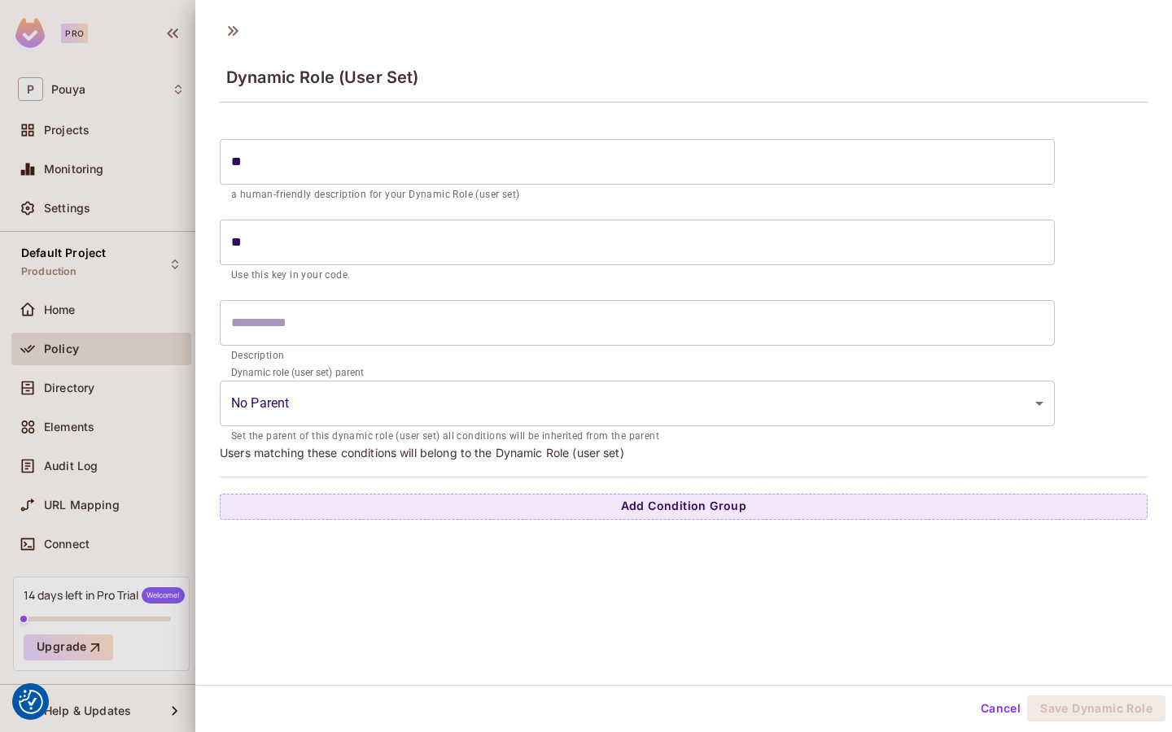
click at [29, 341] on div at bounding box center [586, 366] width 1172 height 732
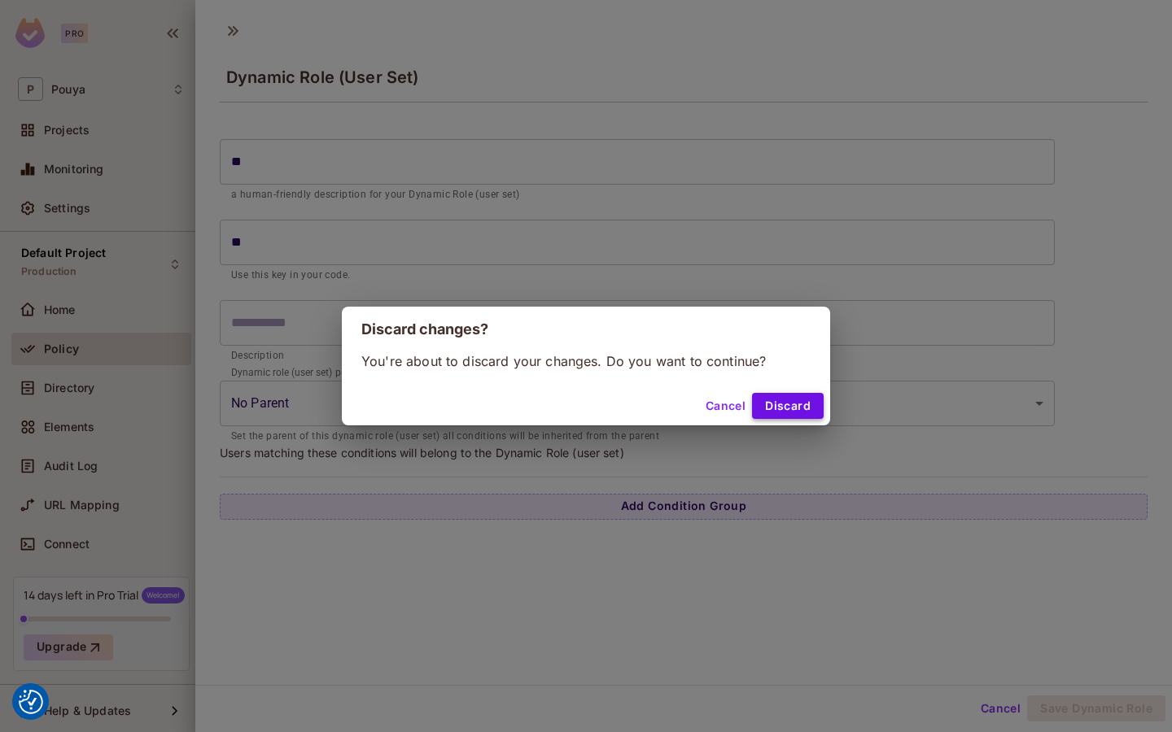
click at [767, 409] on button "Discard" at bounding box center [788, 406] width 72 height 26
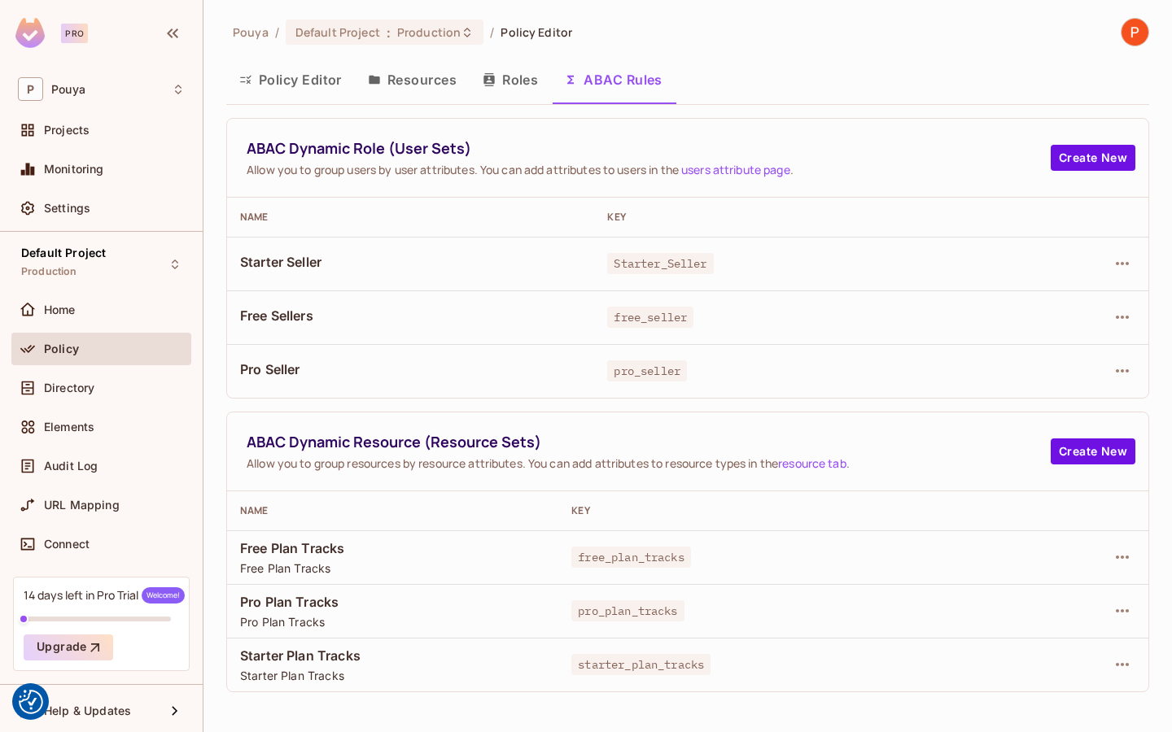
click at [494, 82] on icon "button" at bounding box center [488, 79] width 11 height 13
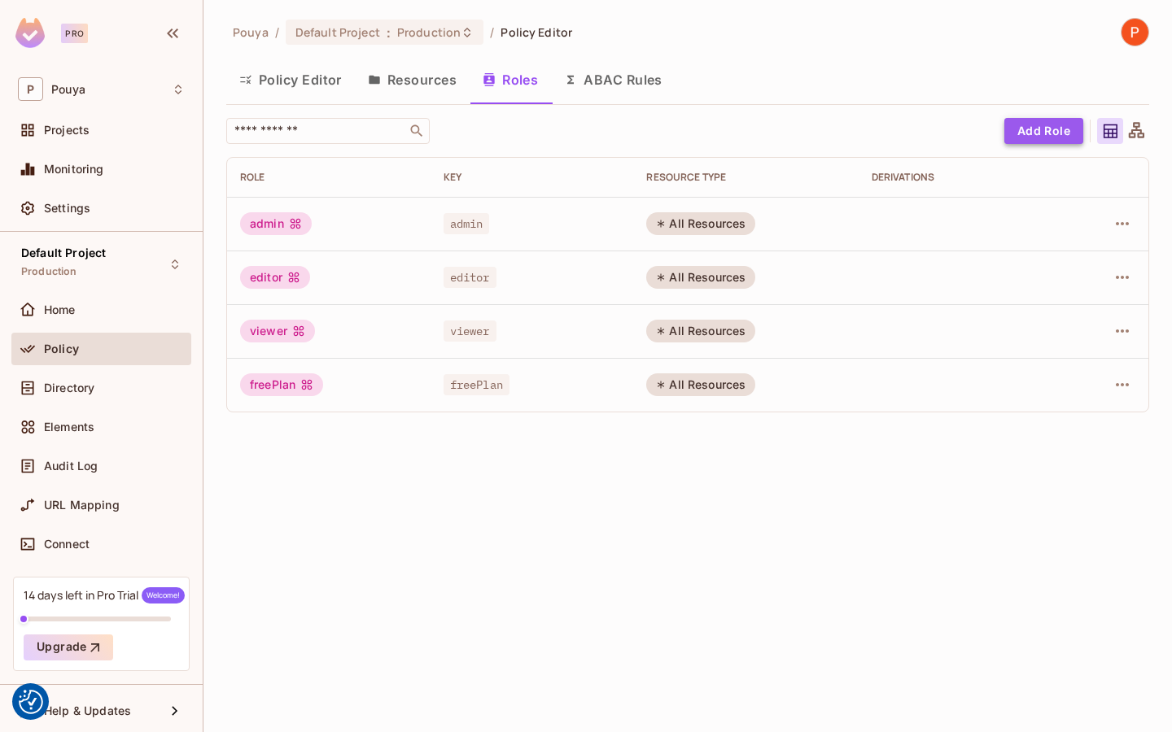
click at [1028, 121] on button "Add Role" at bounding box center [1043, 131] width 79 height 26
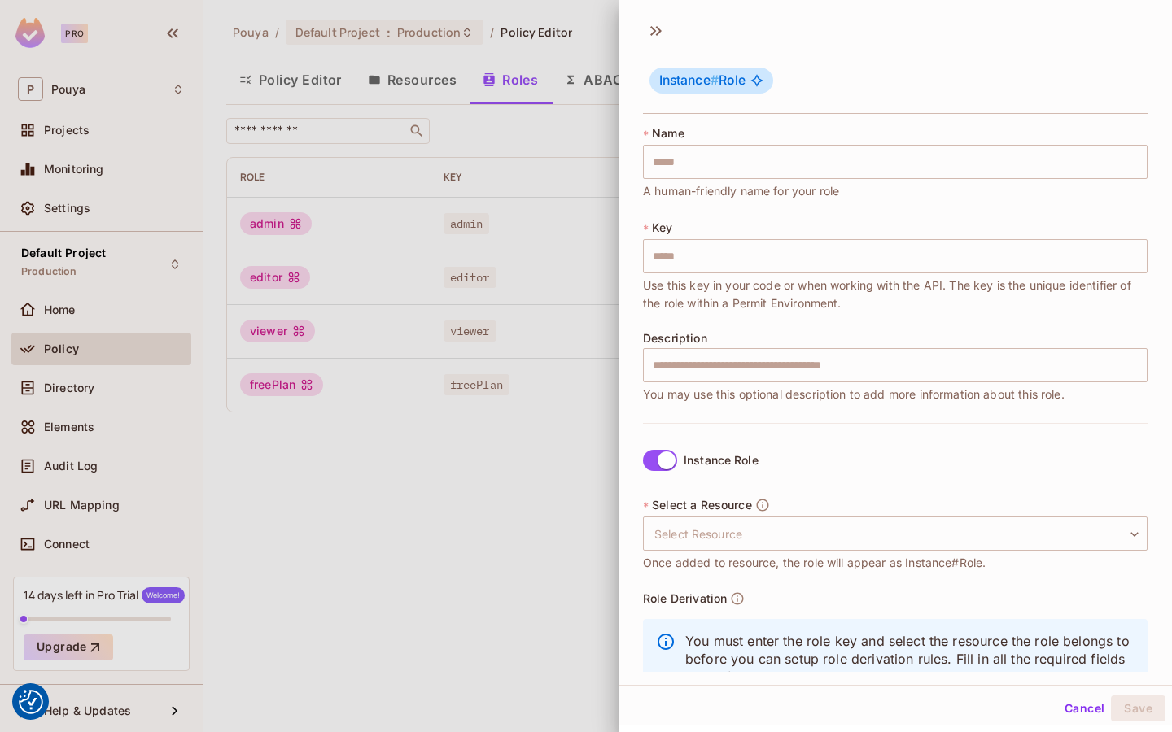
scroll to position [56, 0]
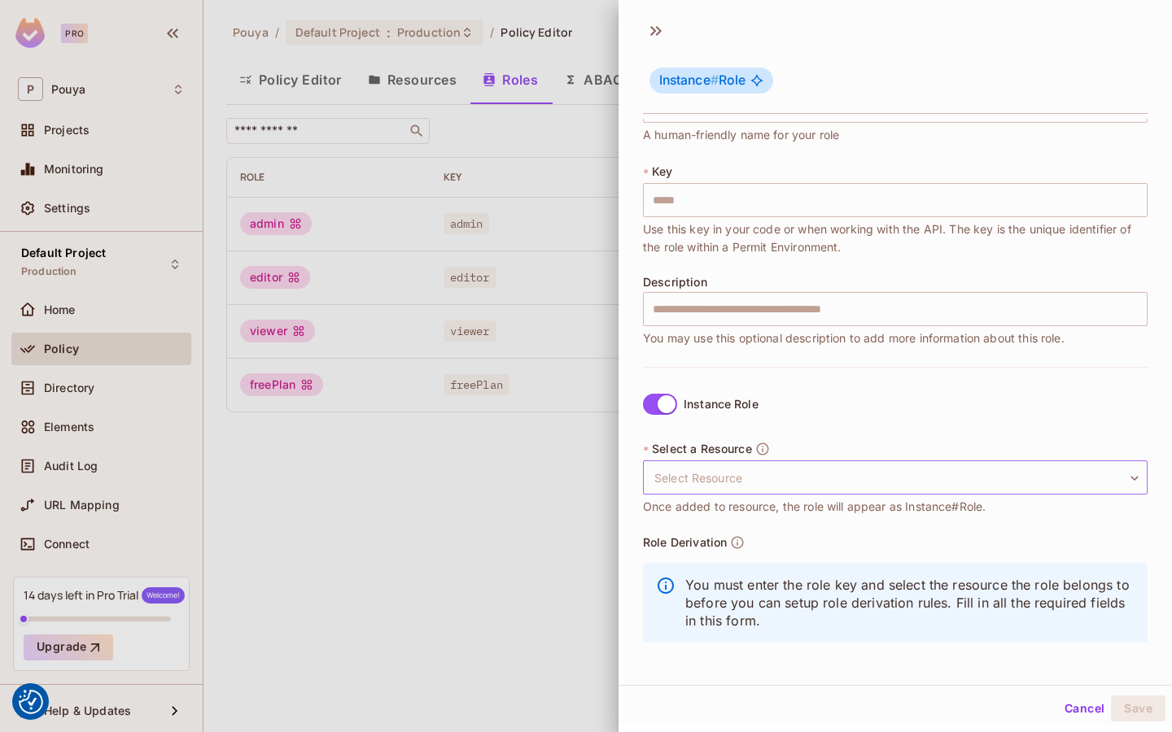
click at [699, 476] on body "We use cookies to enhance your browsing experience, serve personalized ads or c…" at bounding box center [586, 366] width 1172 height 732
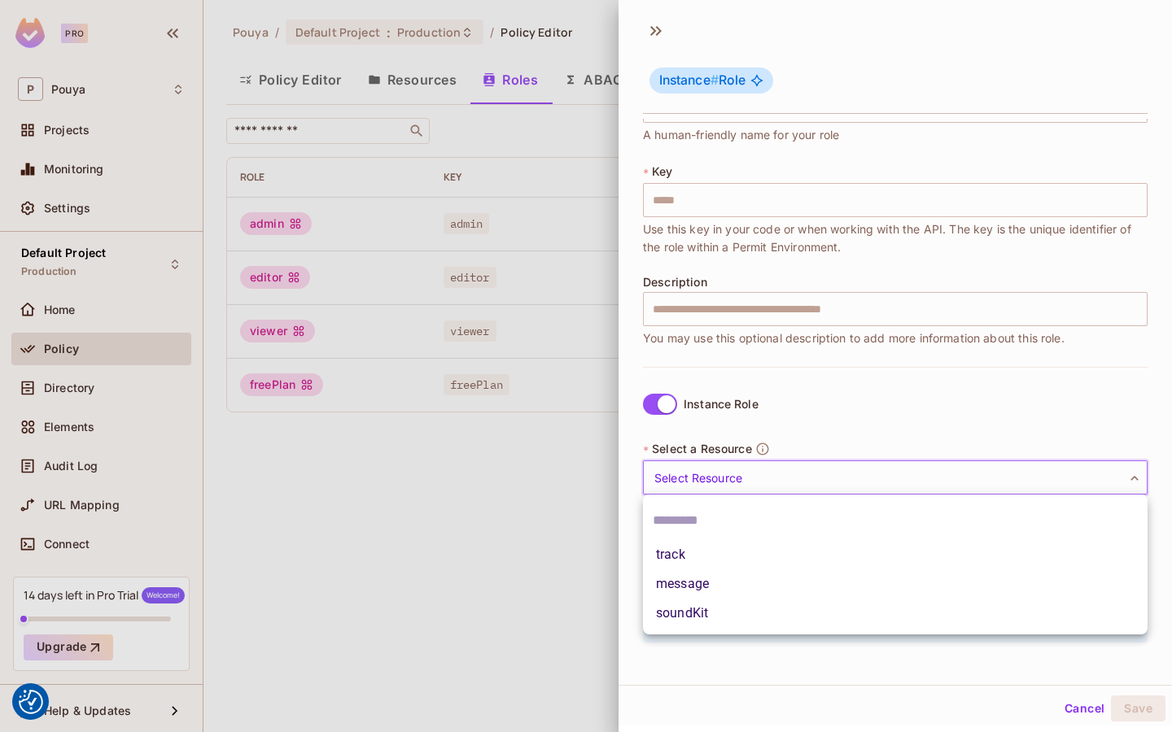
click at [699, 476] on div at bounding box center [586, 366] width 1172 height 732
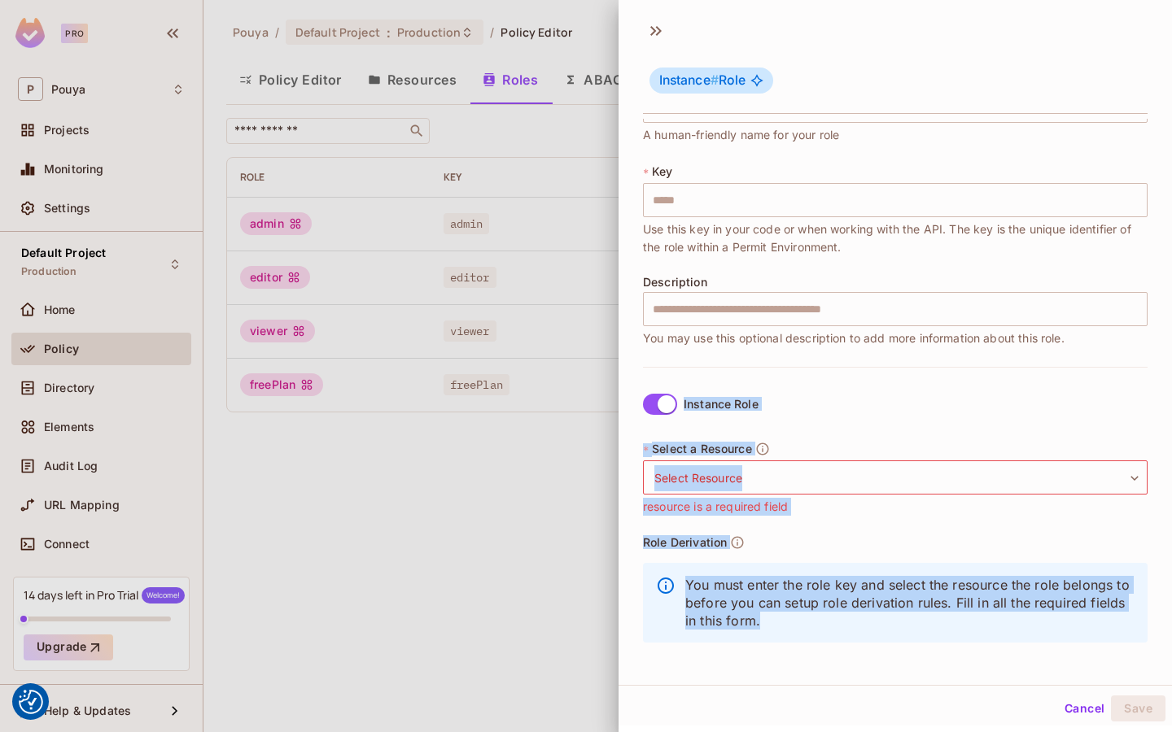
copy div "Instance Role * Select a Resource Select Resource ​ Select Resource resource is…"
drag, startPoint x: 645, startPoint y: 367, endPoint x: 848, endPoint y: 653, distance: 350.8
click at [848, 653] on div "Instance Role * Select a Resource Select Resource ​ Select Resource resource is…" at bounding box center [895, 519] width 504 height 305
click at [782, 417] on div "Instance Role * Select a Resource Select Resource ​ Select Resource resource is…" at bounding box center [895, 519] width 504 height 305
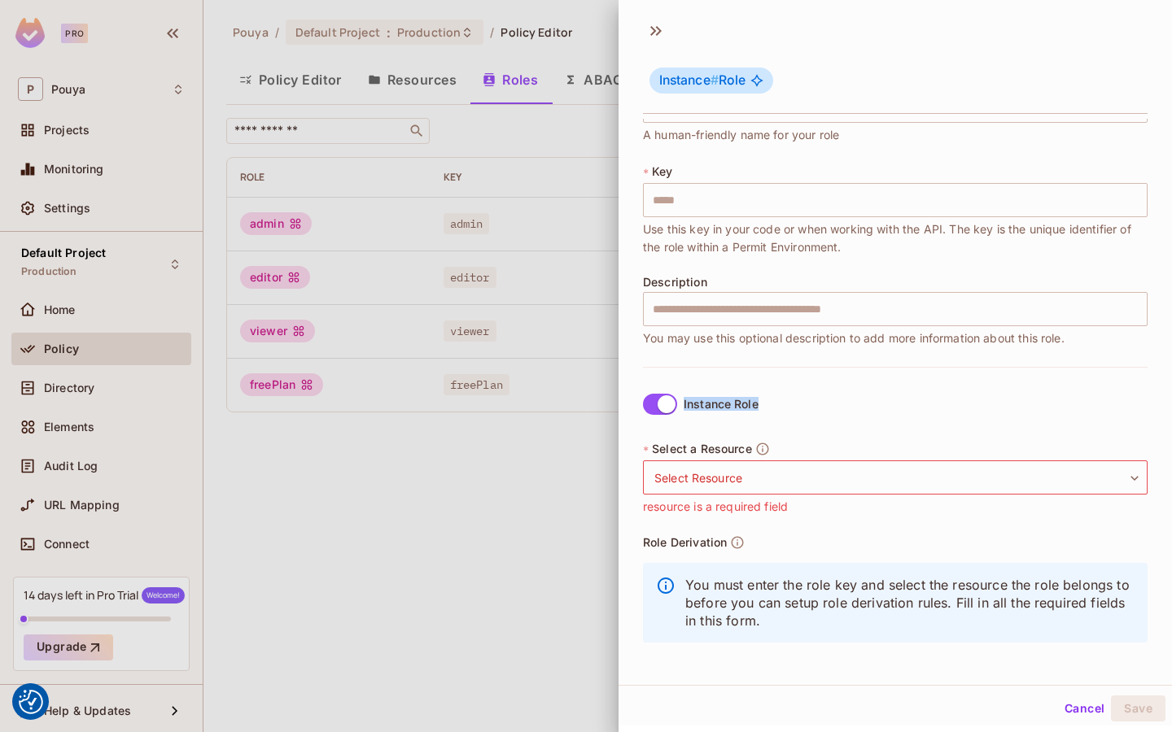
drag, startPoint x: 682, startPoint y: 404, endPoint x: 778, endPoint y: 404, distance: 96.0
click at [778, 404] on div "Instance Role * Select a Resource Select Resource ​ Select Resource resource is…" at bounding box center [895, 519] width 504 height 305
copy div "Instance Role"
drag, startPoint x: 646, startPoint y: 452, endPoint x: 807, endPoint y: 452, distance: 161.1
click at [807, 452] on div "* Select a Resource Select Resource ​ Select Resource resource is a required fi…" at bounding box center [895, 478] width 504 height 75
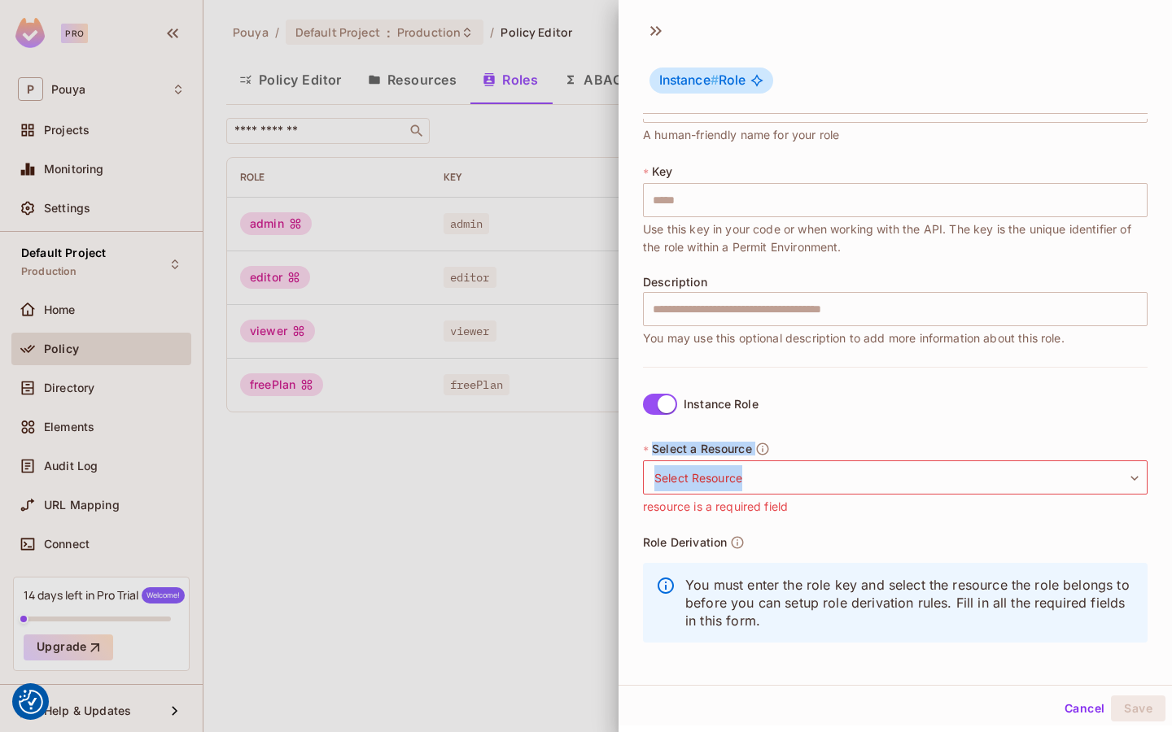
copy div "Select a Resource Select Resource"
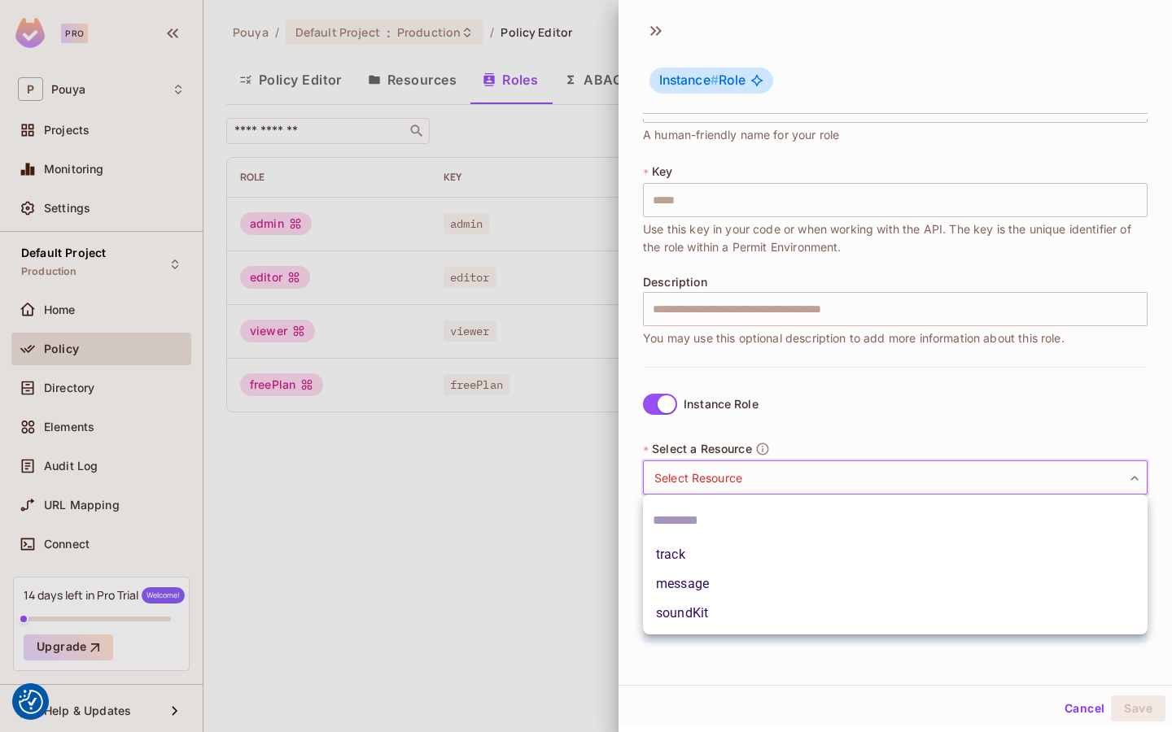
click at [770, 481] on body "We use cookies to enhance your browsing experience, serve personalized ads or c…" at bounding box center [586, 366] width 1172 height 732
click at [604, 433] on div at bounding box center [586, 366] width 1172 height 732
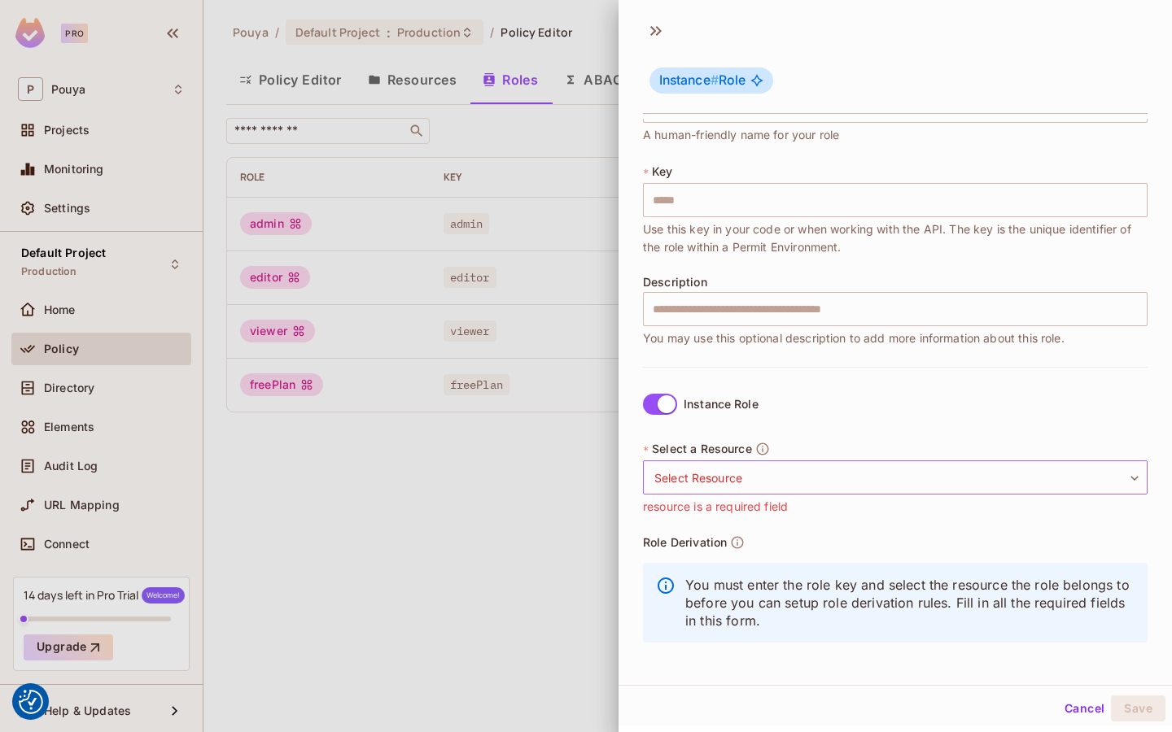
click at [696, 474] on body "We use cookies to enhance your browsing experience, serve personalized ads or c…" at bounding box center [586, 366] width 1172 height 732
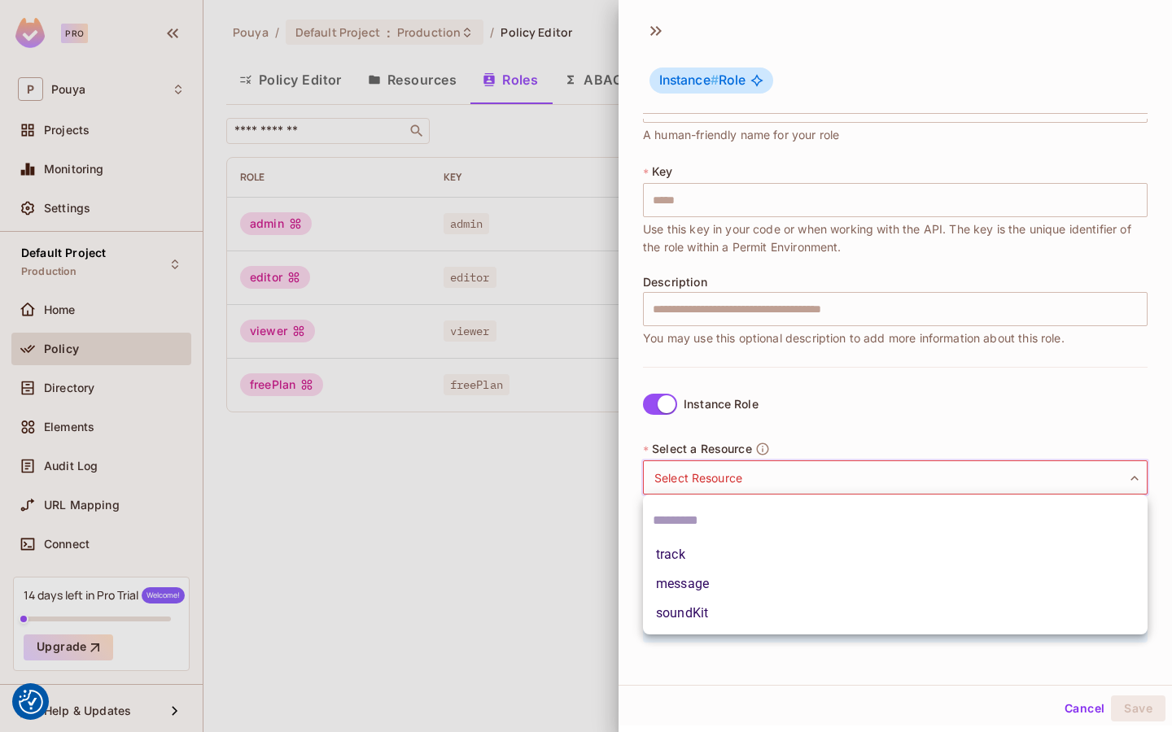
click at [696, 573] on li "message" at bounding box center [895, 583] width 504 height 29
type input "*******"
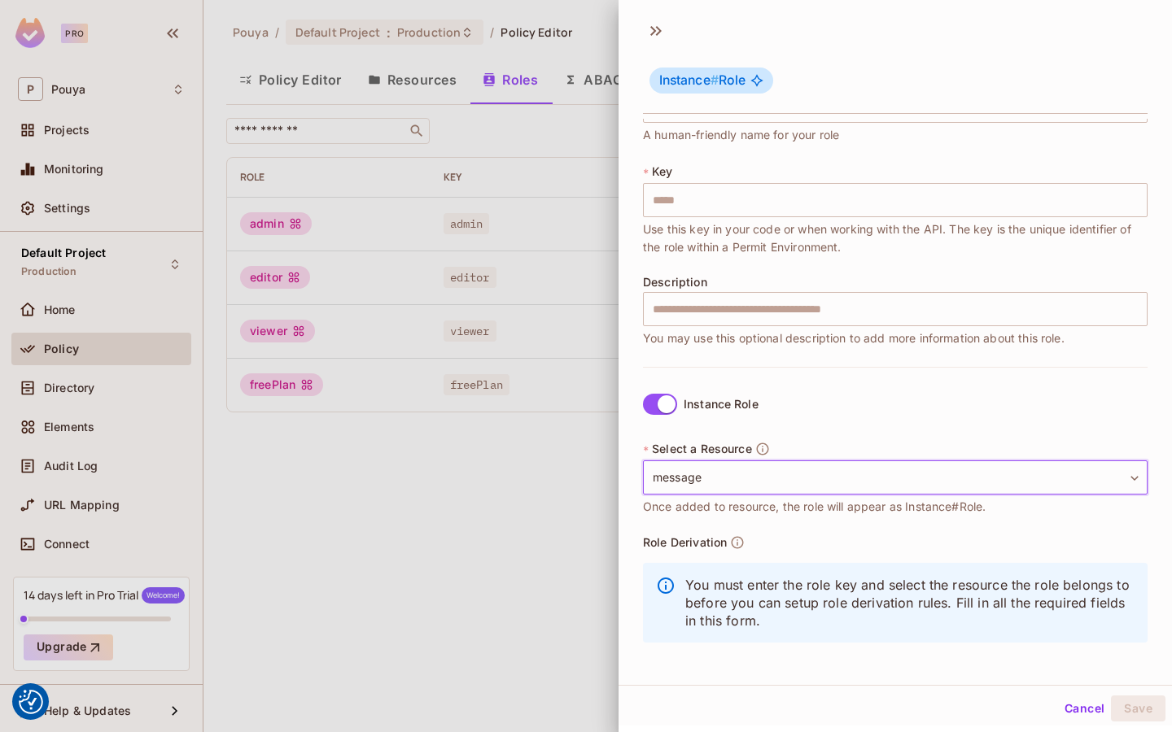
click at [449, 491] on div at bounding box center [586, 366] width 1172 height 732
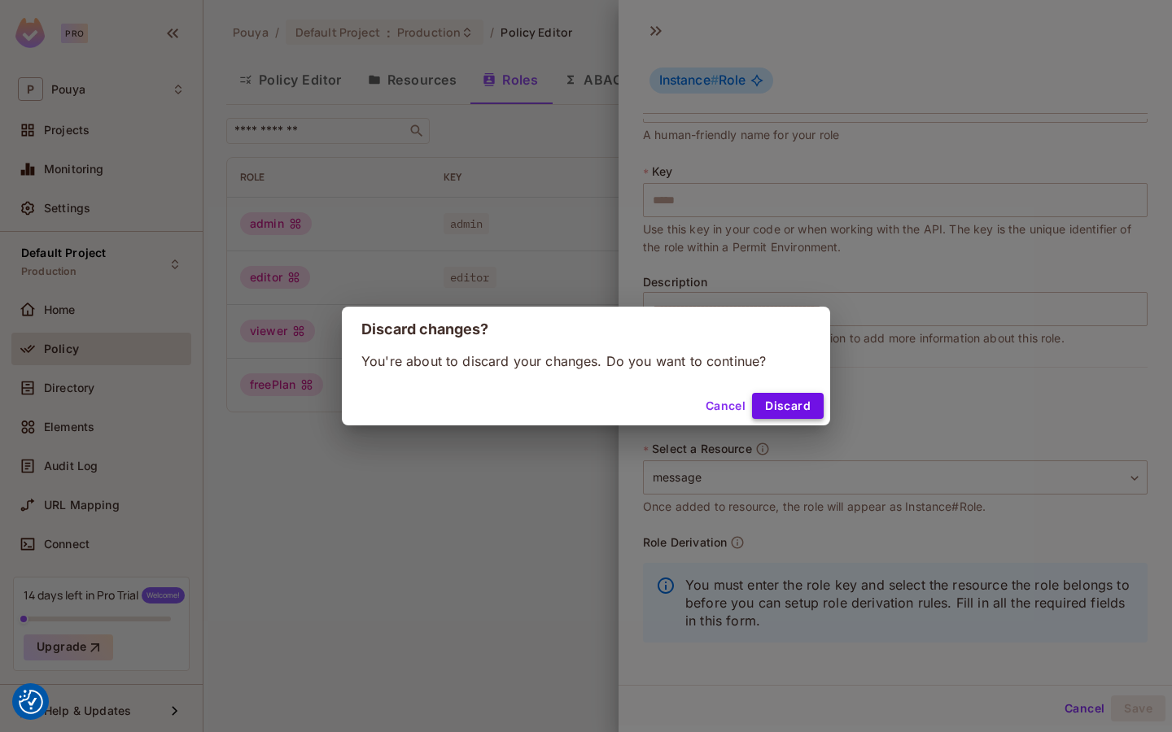
click at [784, 403] on button "Discard" at bounding box center [788, 406] width 72 height 26
